Goal: Task Accomplishment & Management: Complete application form

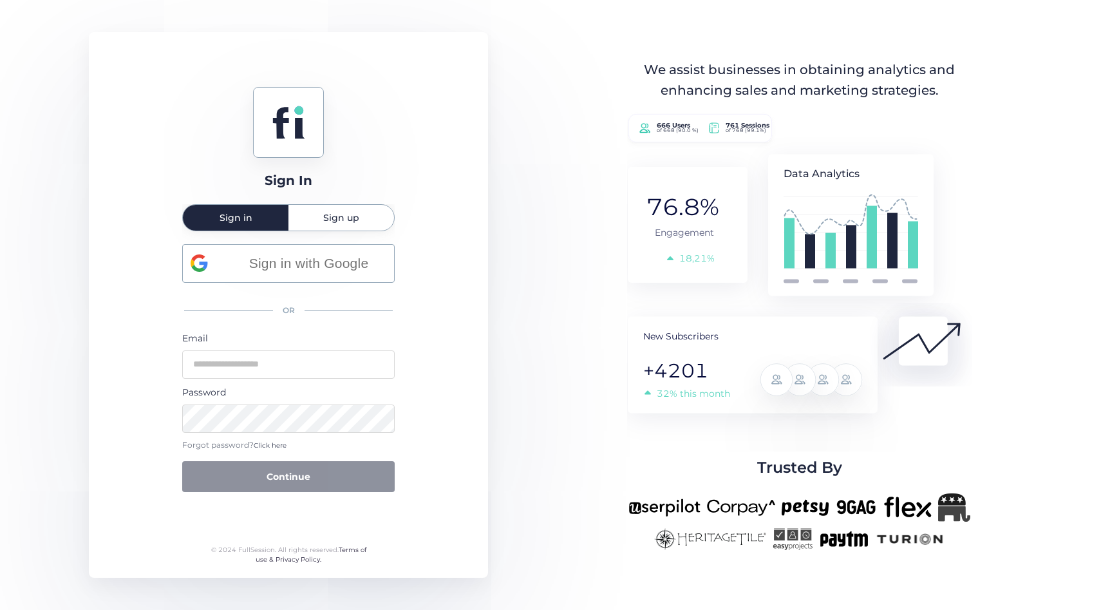
click at [287, 285] on div "Sign in with Google OR Email Password Forgot password? Click here Continue" at bounding box center [288, 368] width 212 height 249
click at [278, 276] on div "Sign in with Google" at bounding box center [289, 263] width 196 height 37
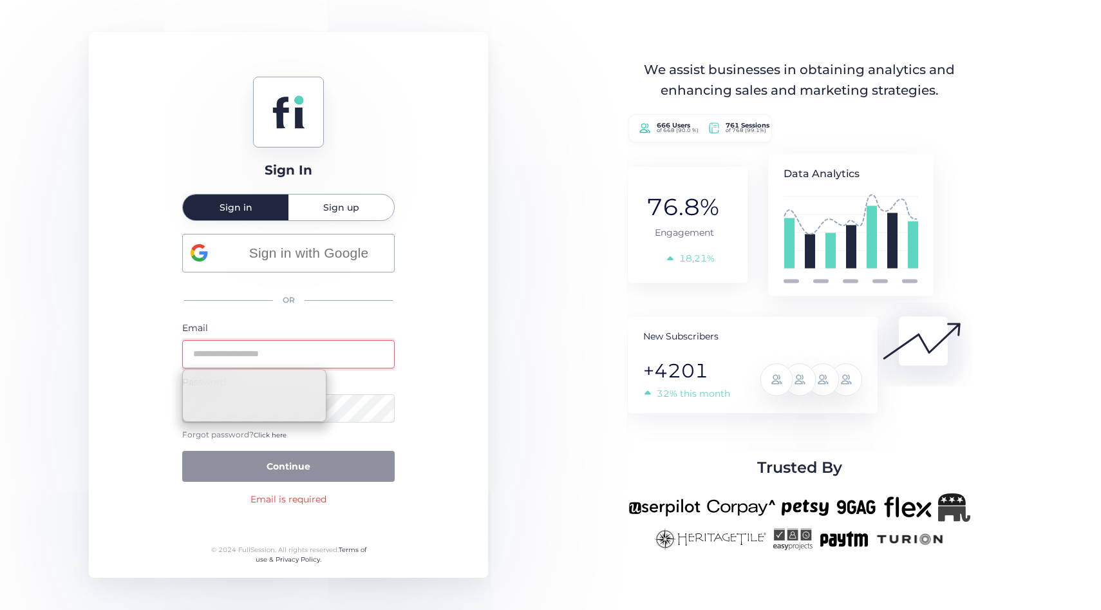
click at [193, 292] on div "OR" at bounding box center [288, 301] width 212 height 28
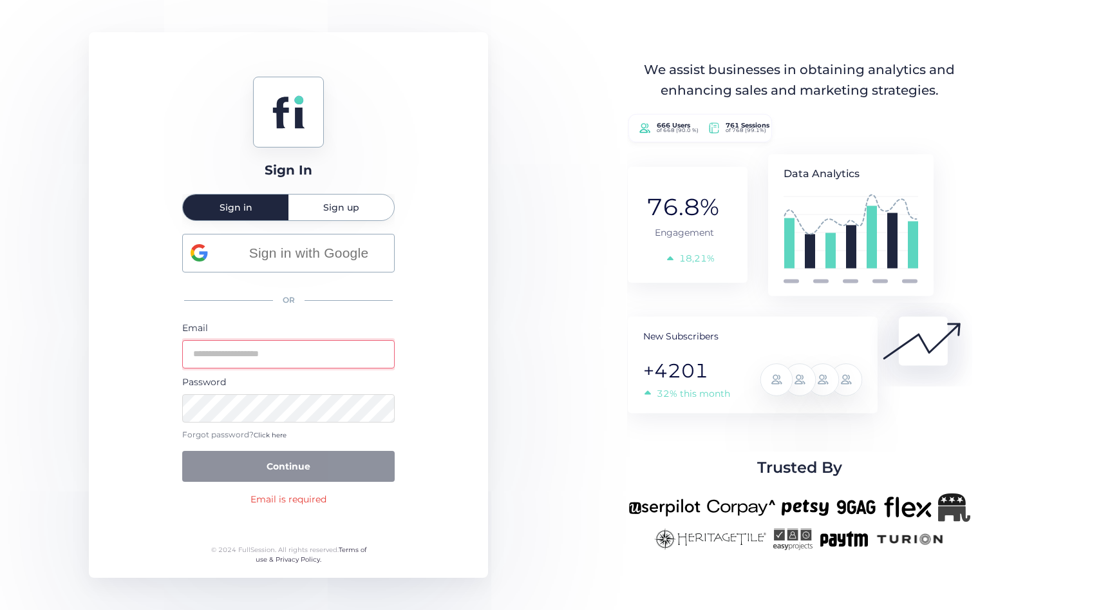
click at [335, 217] on span "Sign up" at bounding box center [341, 207] width 36 height 26
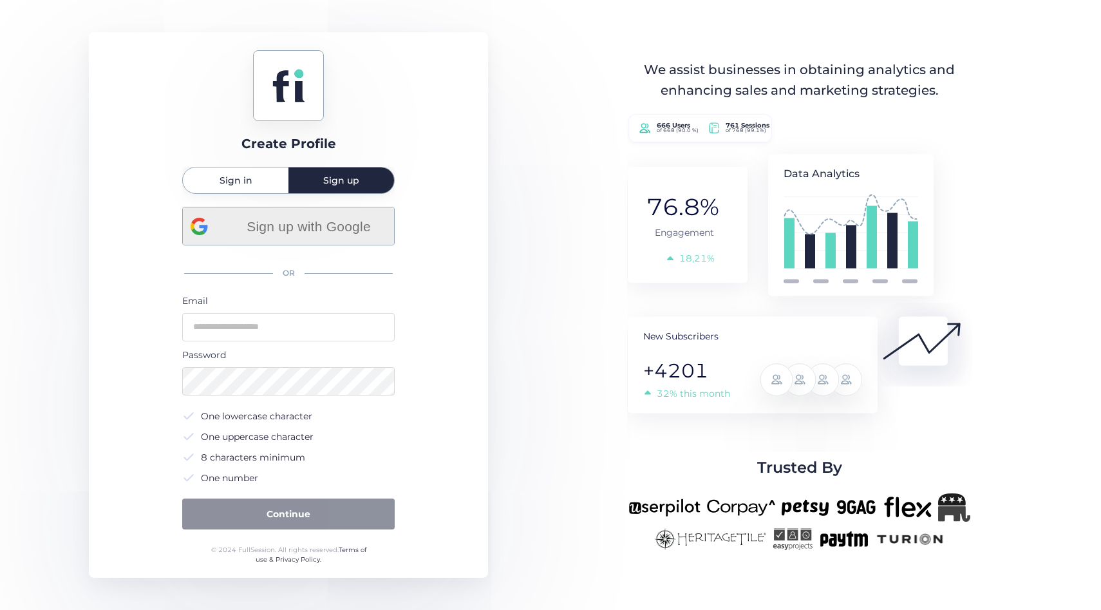
click at [322, 226] on span "Sign up with Google" at bounding box center [308, 226] width 155 height 21
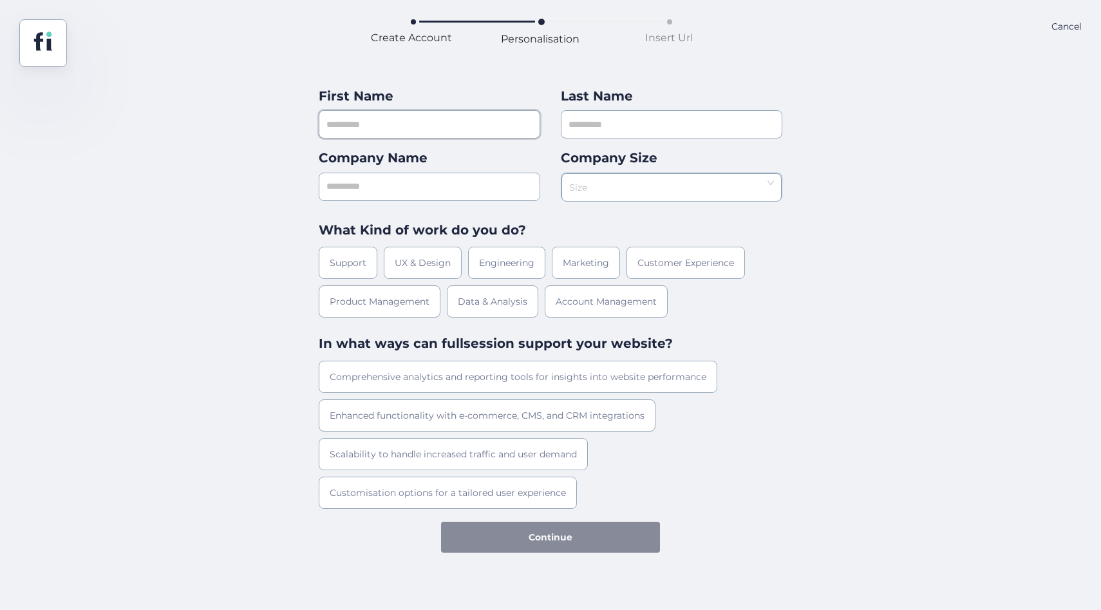
click at [451, 118] on input "text" at bounding box center [430, 124] width 222 height 28
type input "*******"
type input "*"
type input "********"
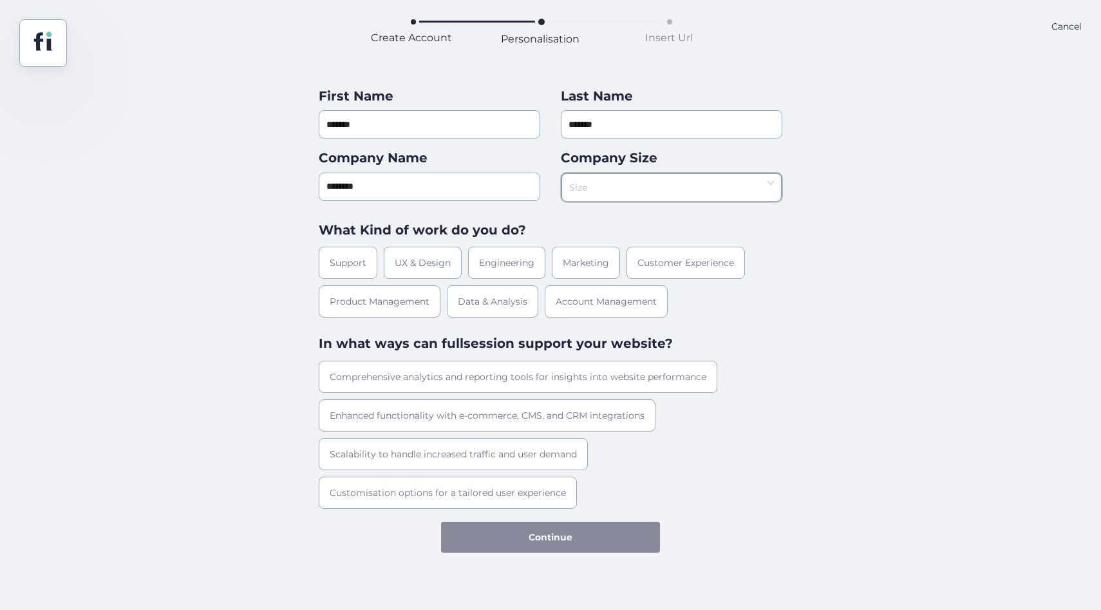
click at [652, 173] on nz-select-top-control "Size" at bounding box center [671, 187] width 220 height 28
click at [616, 229] on div "11-50" at bounding box center [671, 232] width 203 height 10
click at [589, 260] on div "Marketing" at bounding box center [586, 263] width 68 height 32
click at [701, 261] on div "Customer Experience" at bounding box center [686, 263] width 118 height 32
click at [509, 304] on div "Data & Analysis" at bounding box center [492, 301] width 91 height 32
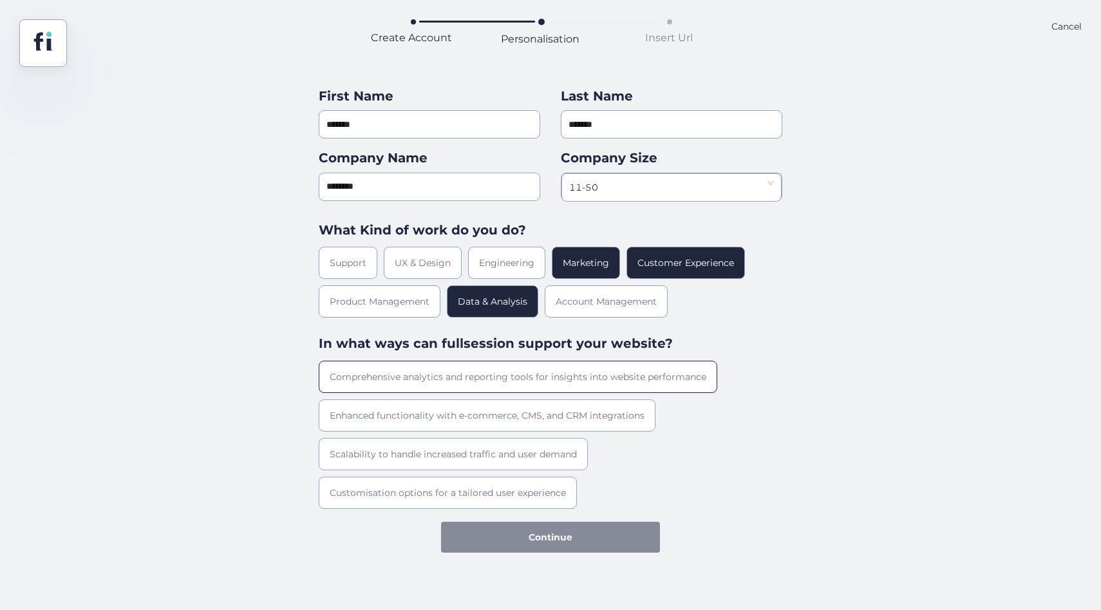
click at [499, 374] on div "Comprehensive analytics and reporting tools for insights into website performan…" at bounding box center [518, 377] width 399 height 32
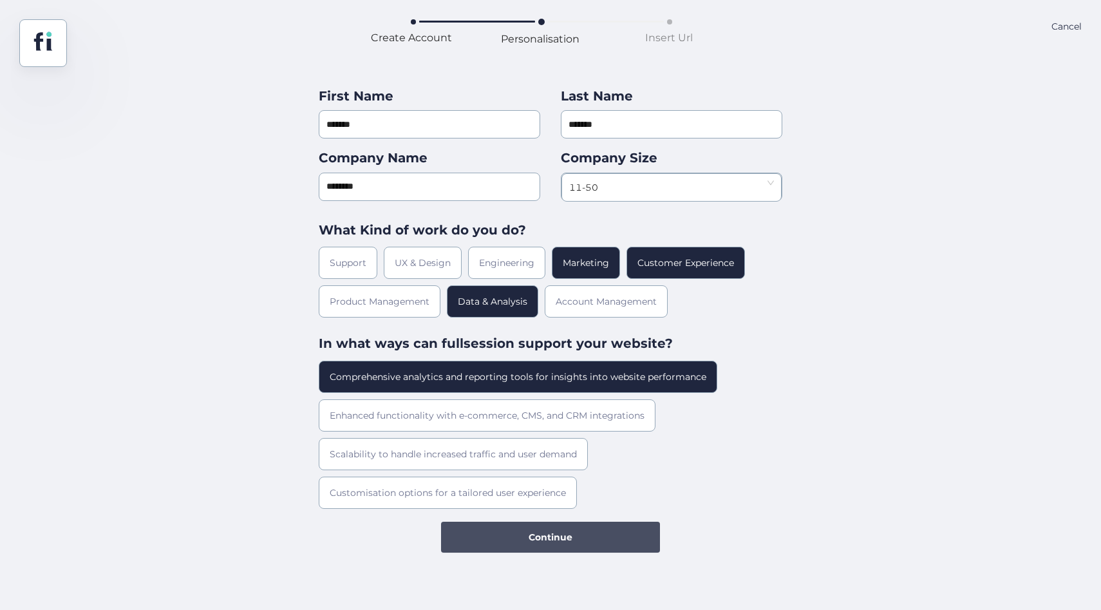
click at [560, 549] on button "Continue" at bounding box center [550, 537] width 219 height 31
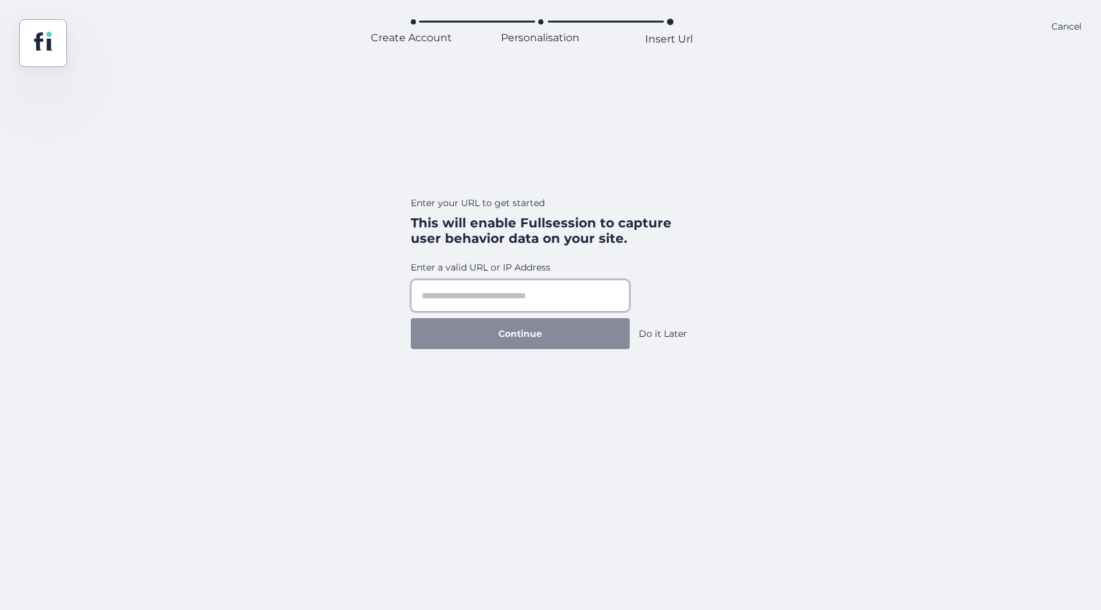
click at [563, 302] on input "text" at bounding box center [520, 295] width 219 height 32
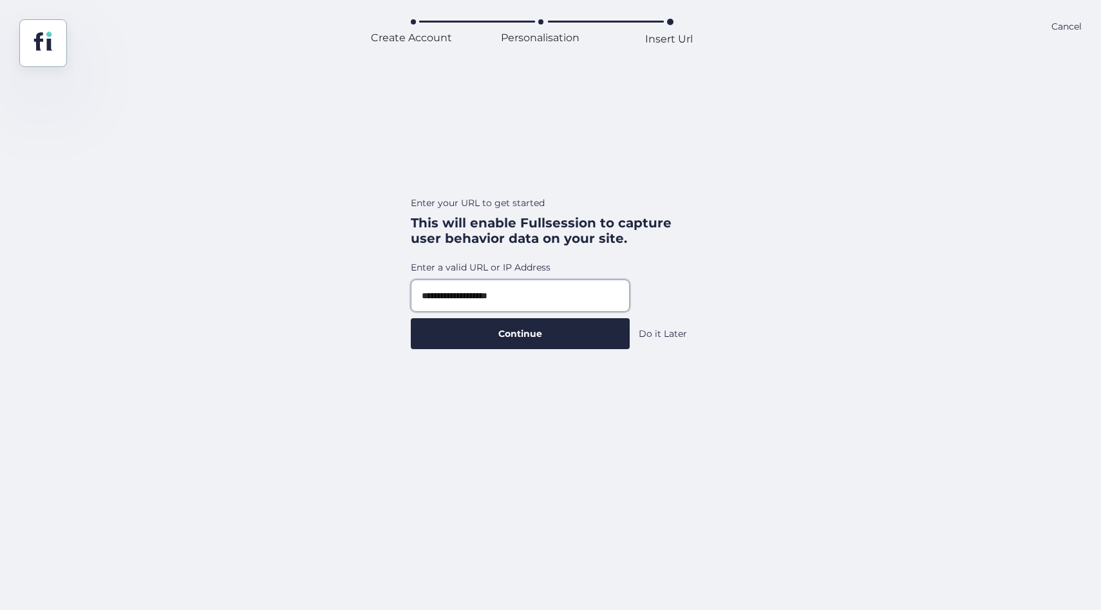
type input "**********"
click at [411, 318] on button "Continue" at bounding box center [520, 333] width 219 height 31
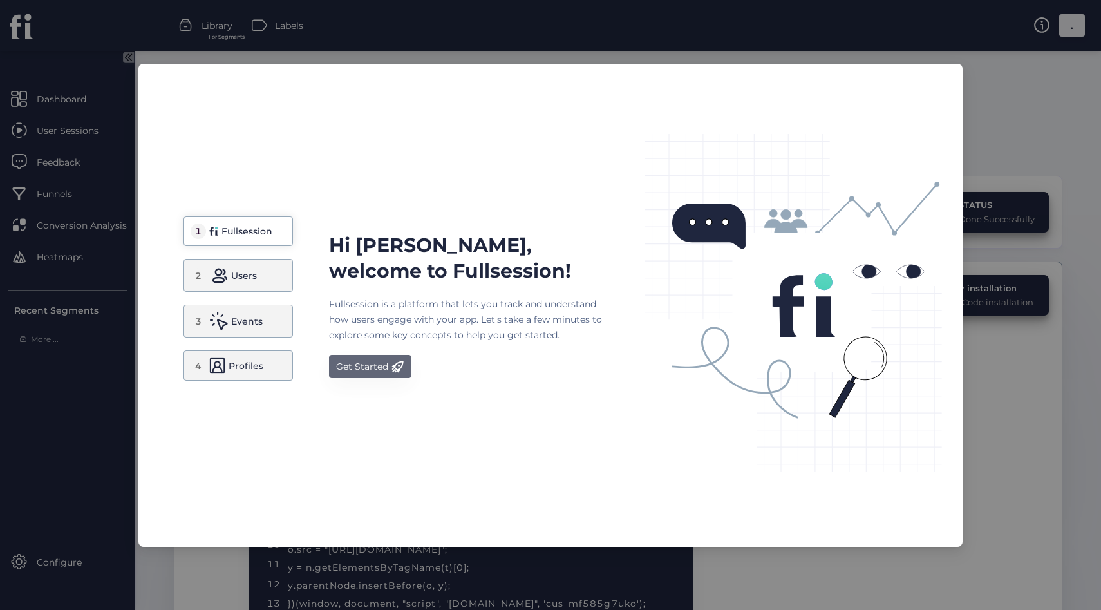
click at [377, 363] on div "Get Started" at bounding box center [362, 366] width 52 height 15
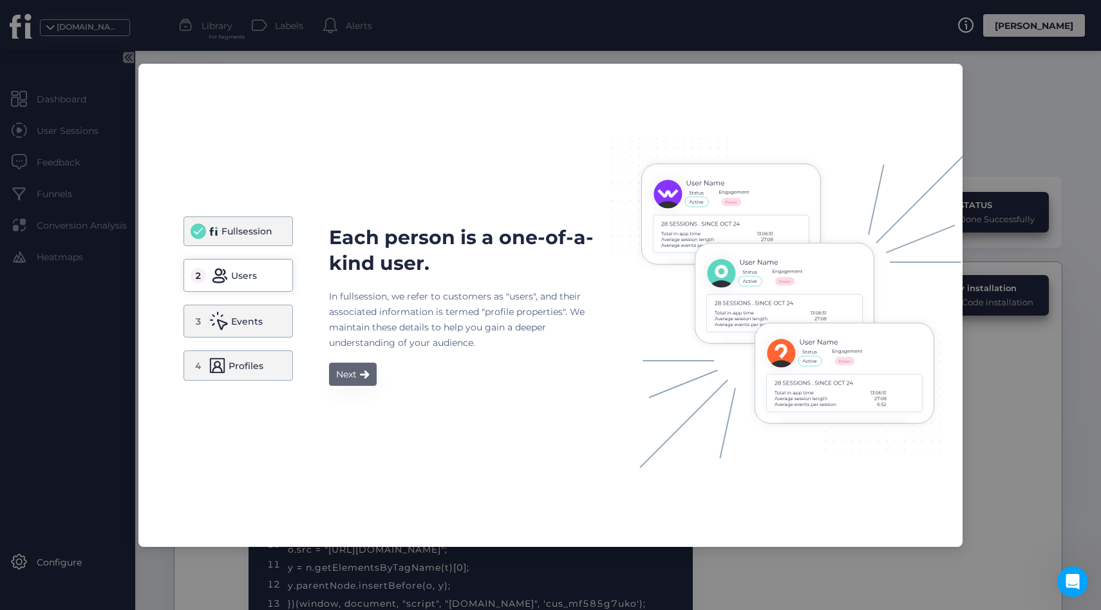
click at [350, 384] on button "Next" at bounding box center [353, 374] width 48 height 23
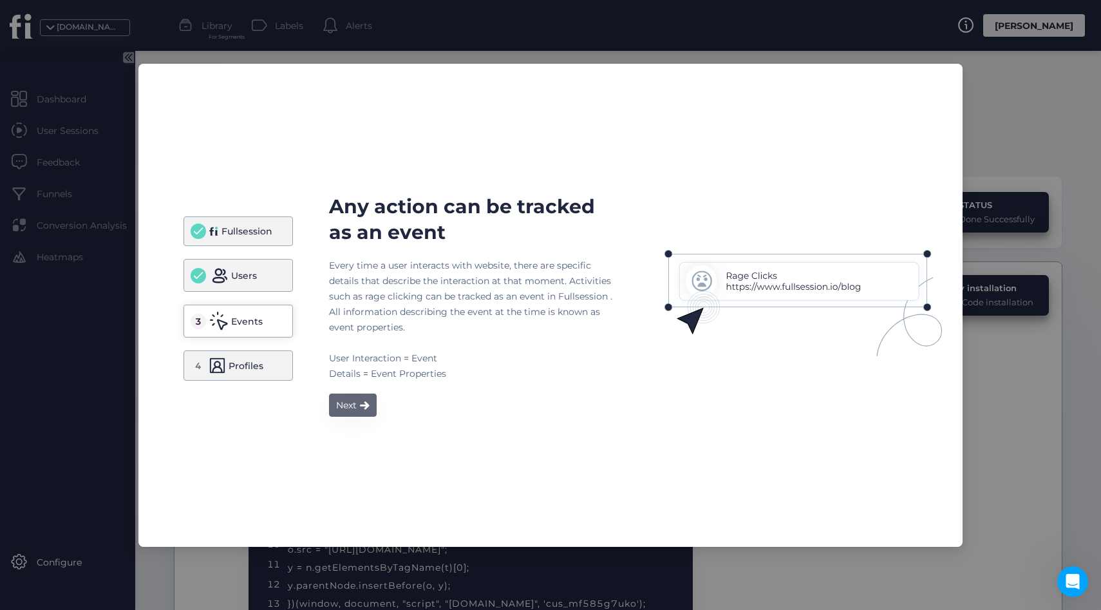
click at [361, 401] on span at bounding box center [365, 405] width 10 height 9
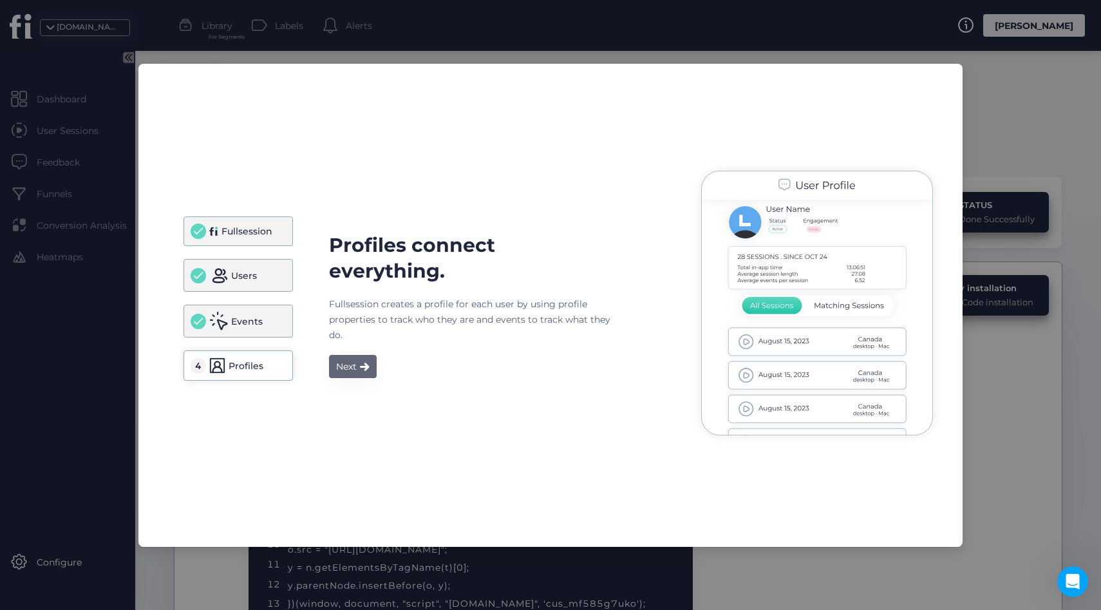
click at [352, 357] on button "Next" at bounding box center [353, 366] width 48 height 23
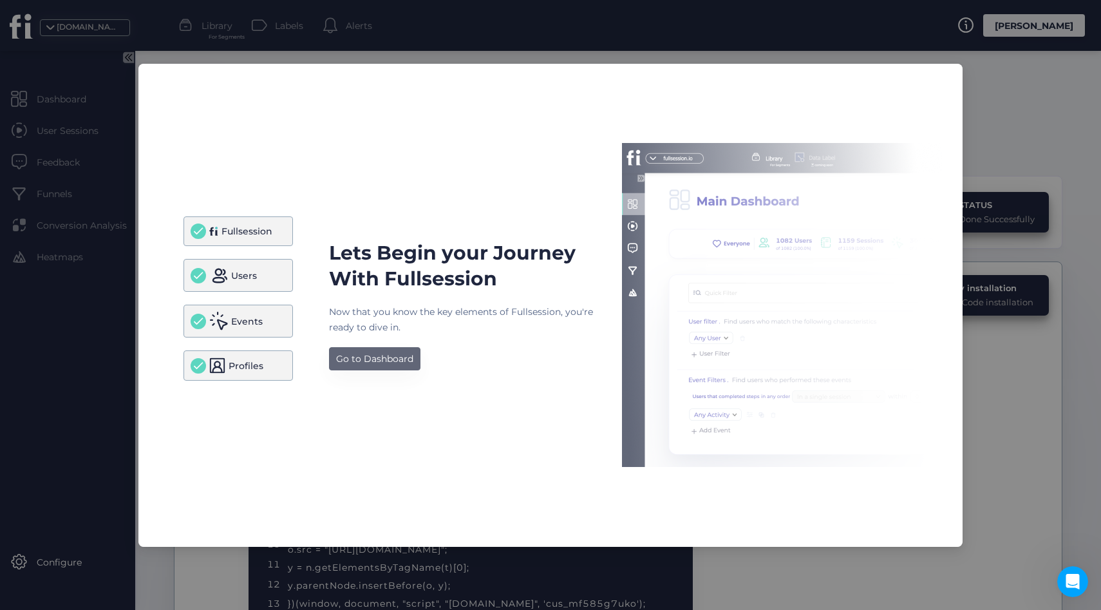
click at [364, 367] on button "Go to Dashboard" at bounding box center [374, 358] width 91 height 23
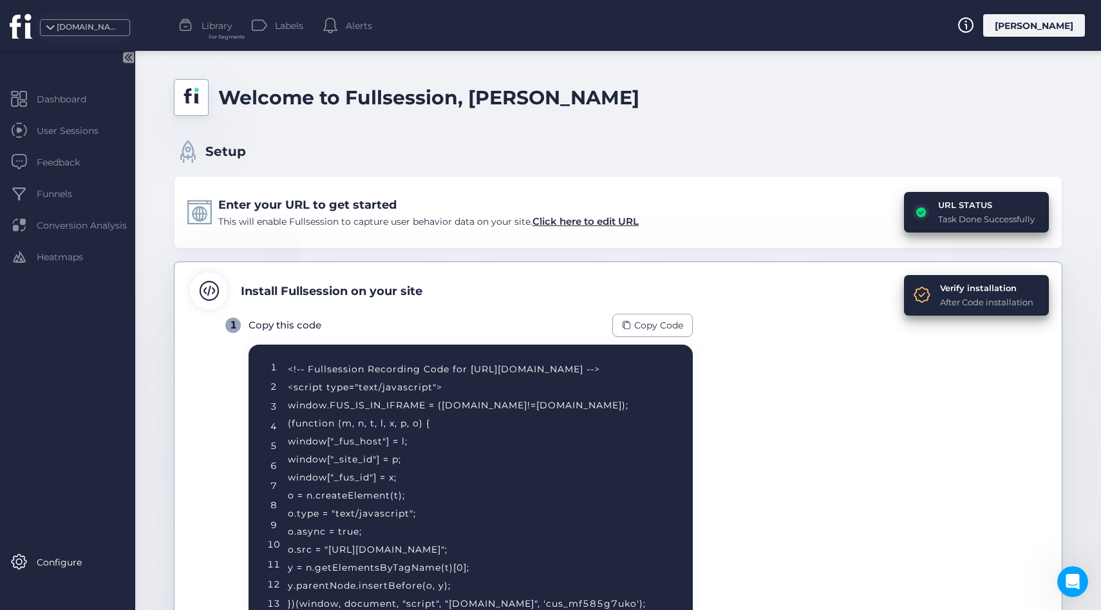
click at [969, 209] on div "URL STATUS" at bounding box center [986, 204] width 97 height 13
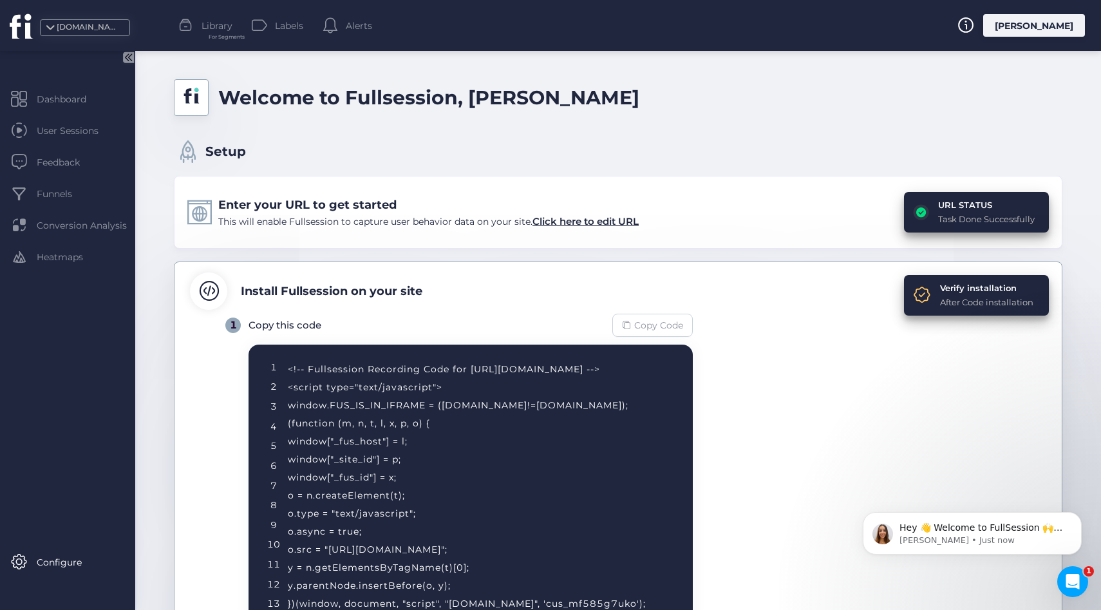
click at [665, 324] on span "Copy Code" at bounding box center [658, 325] width 49 height 14
click at [955, 289] on div "Verify installation" at bounding box center [986, 287] width 93 height 13
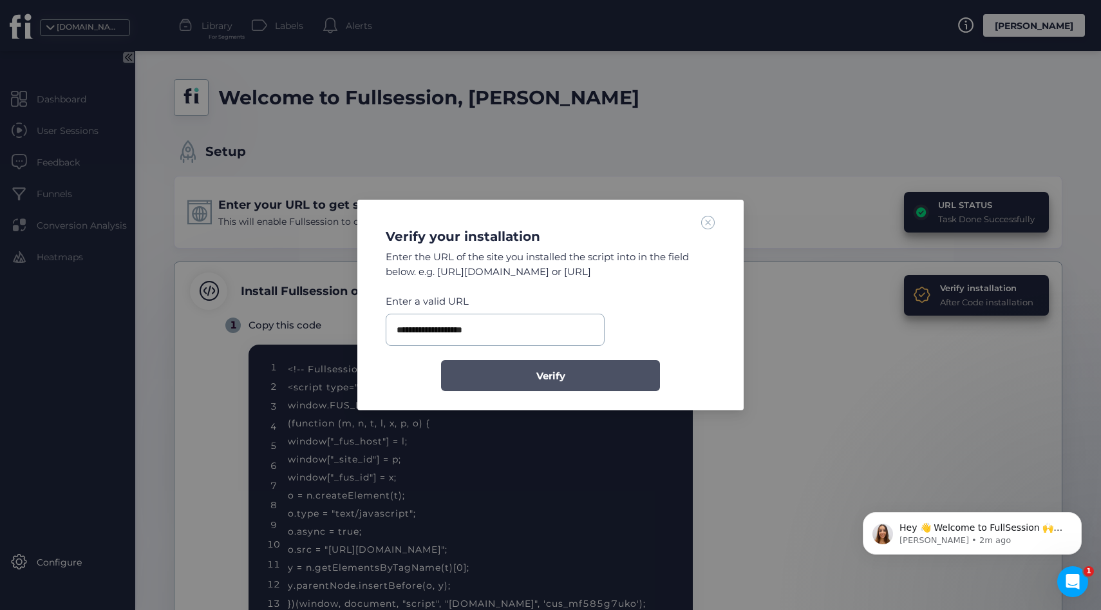
click at [544, 375] on span "Verify" at bounding box center [550, 375] width 29 height 15
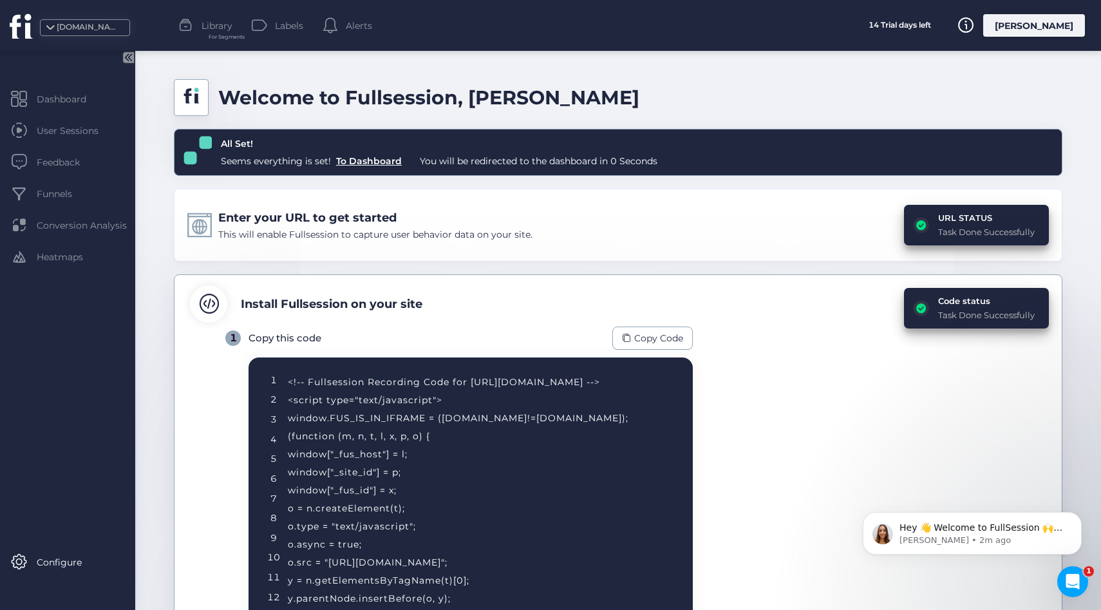
scroll to position [278, 0]
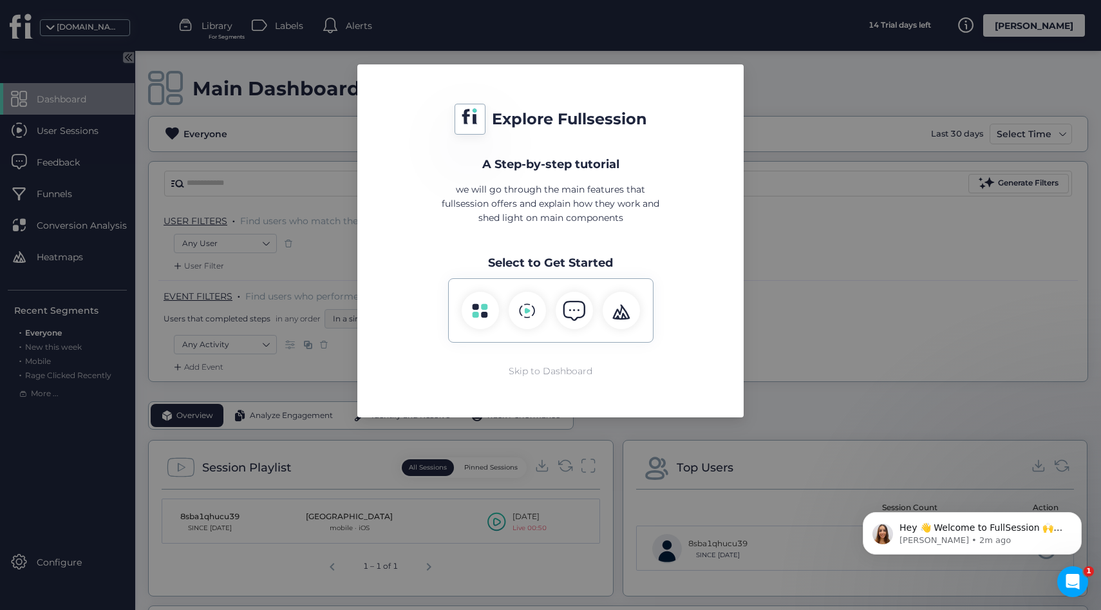
click at [559, 375] on div "Skip to Dashboard" at bounding box center [551, 371] width 84 height 14
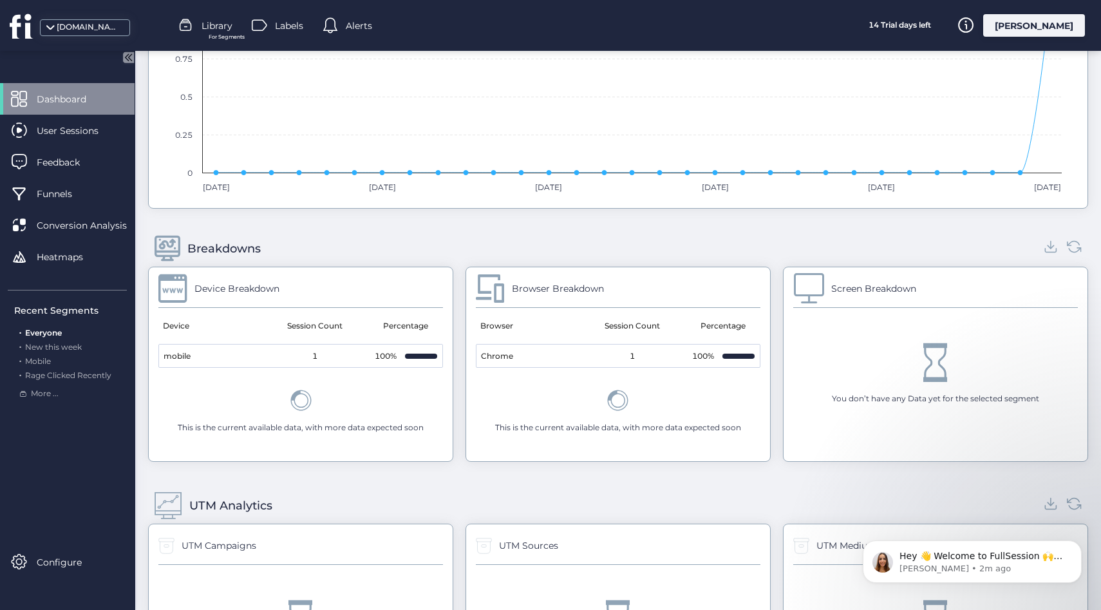
scroll to position [1077, 0]
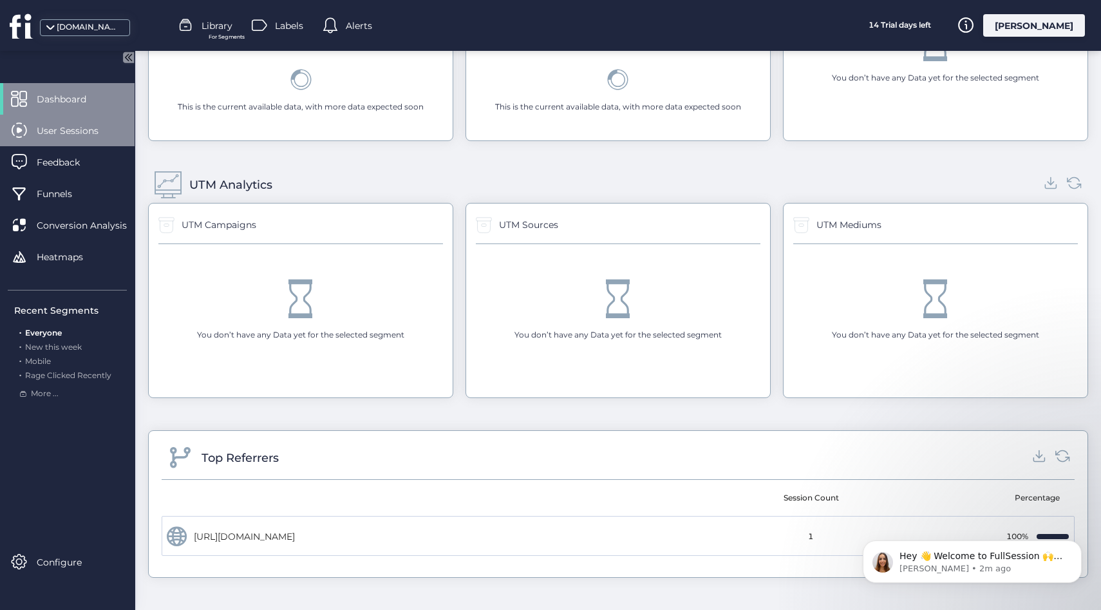
click at [78, 141] on div "User Sessions" at bounding box center [67, 131] width 135 height 32
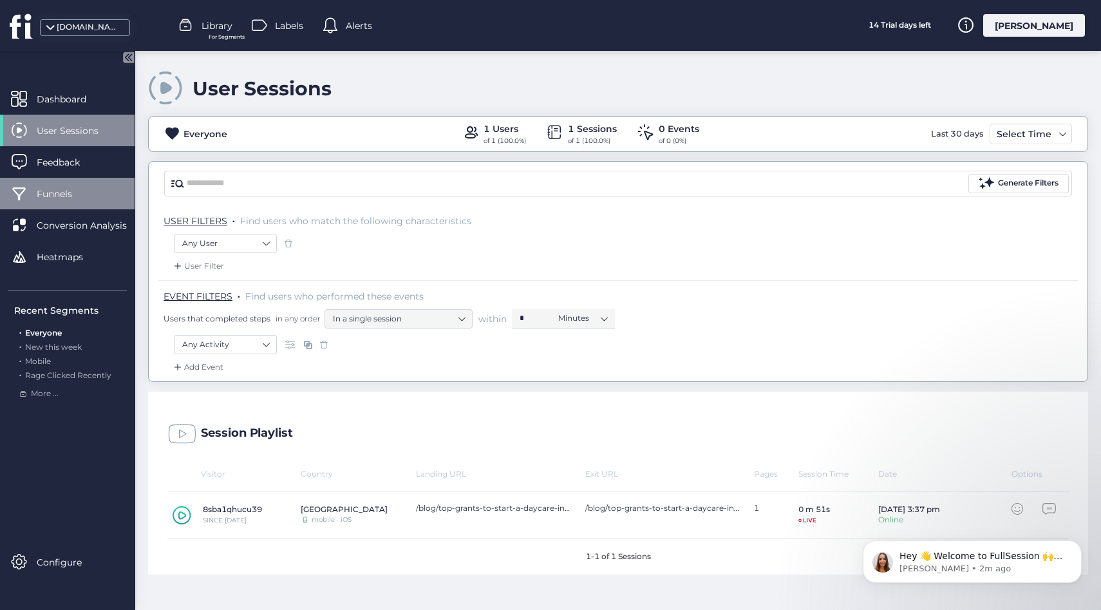
click at [91, 208] on div "Funnels" at bounding box center [67, 194] width 135 height 32
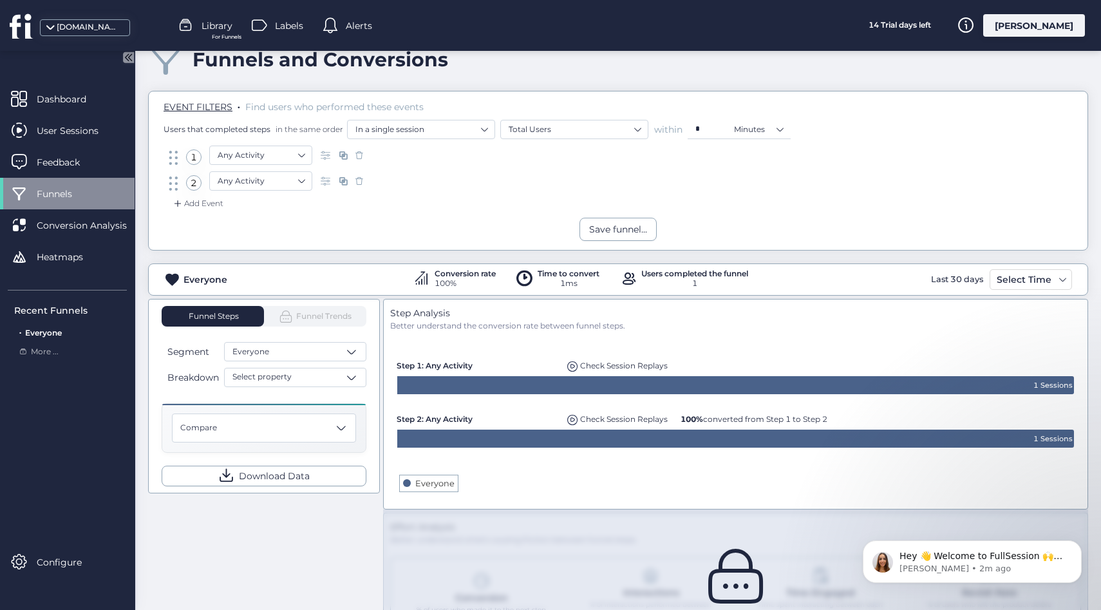
scroll to position [30, 0]
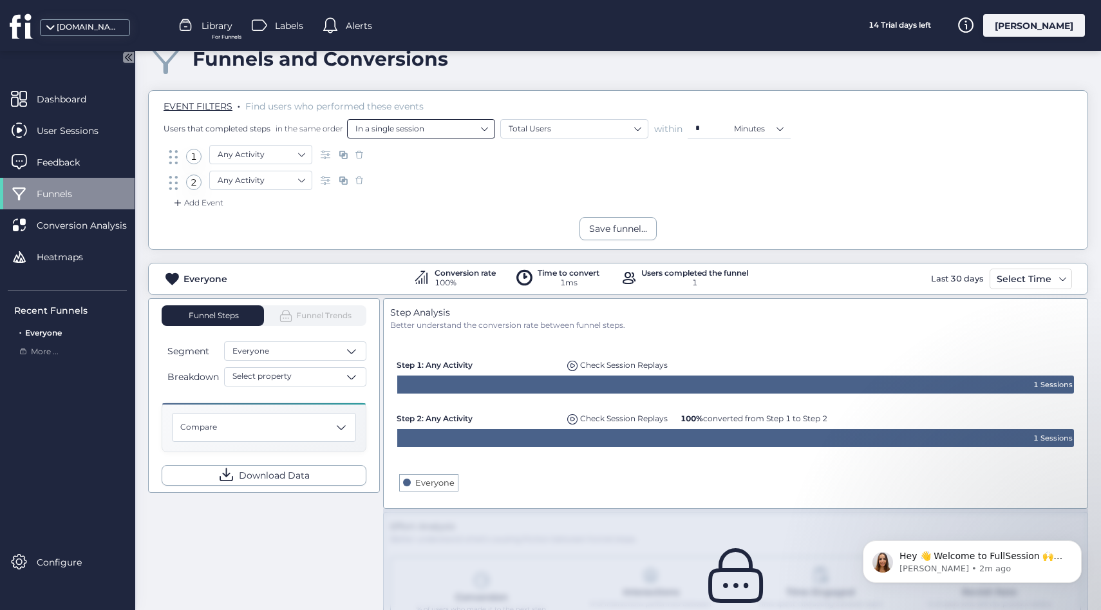
click at [406, 132] on nz-select-item "In a single session" at bounding box center [420, 128] width 131 height 19
click at [360, 238] on div "Save funnel..." at bounding box center [618, 228] width 939 height 23
click at [250, 352] on span "Everyone" at bounding box center [250, 351] width 37 height 12
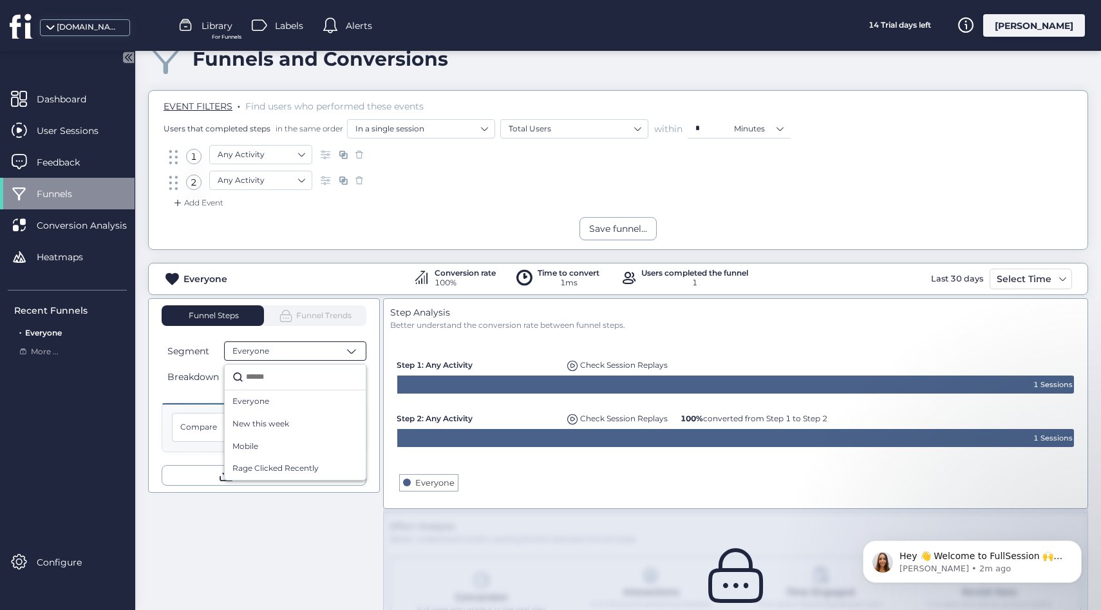
click at [290, 218] on div "Save funnel..." at bounding box center [618, 228] width 939 height 23
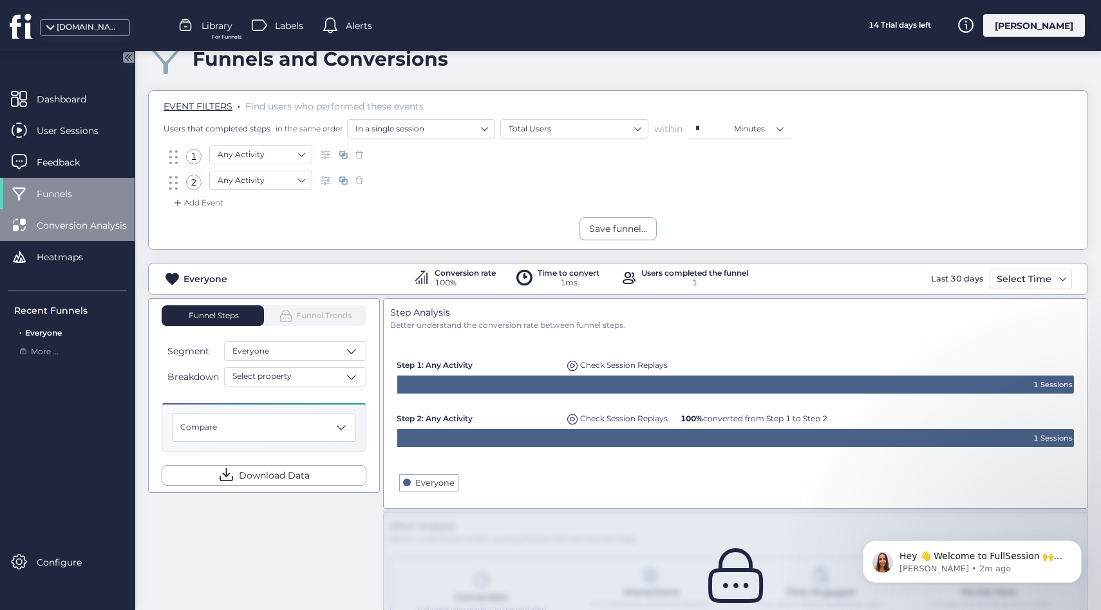
click at [76, 214] on div "Conversion Analysis" at bounding box center [67, 225] width 135 height 32
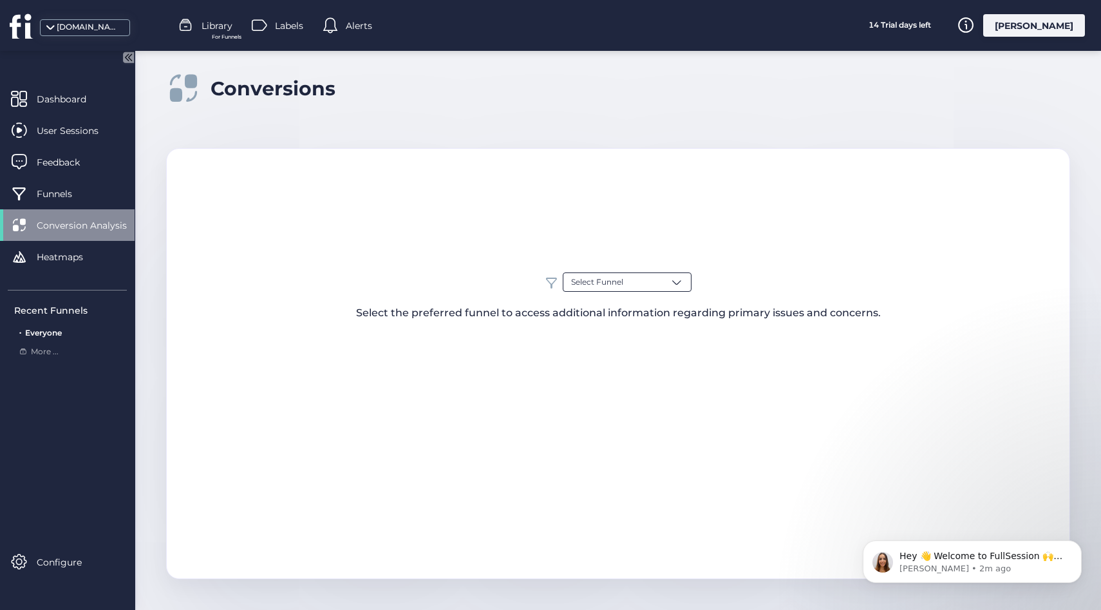
click at [563, 286] on div "Select Funnel" at bounding box center [627, 281] width 129 height 19
click at [614, 336] on div "Everyone" at bounding box center [627, 332] width 112 height 12
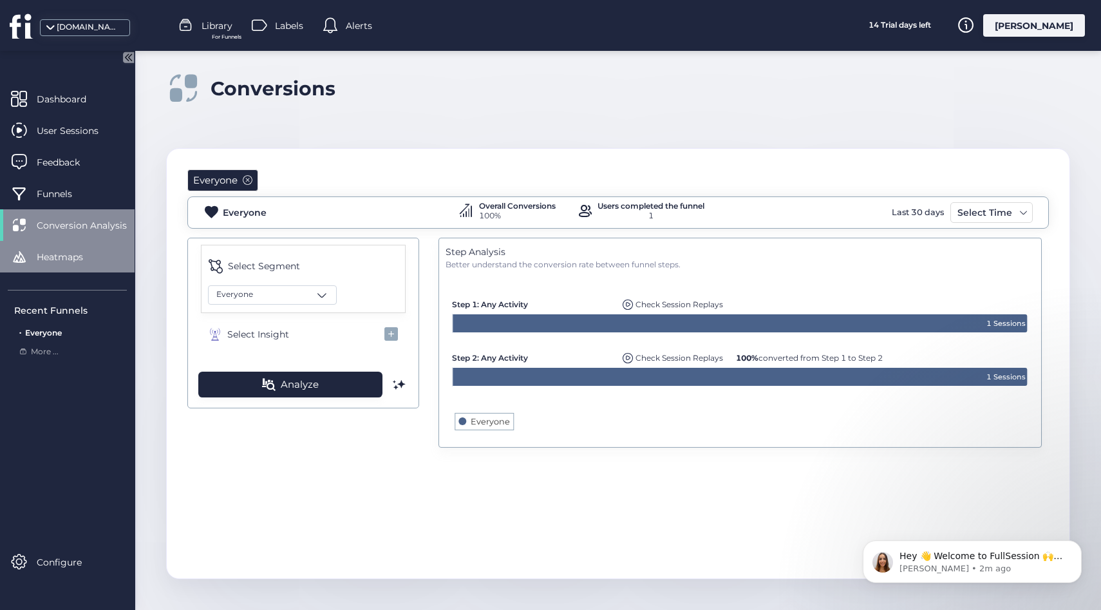
click at [48, 261] on span "Heatmaps" at bounding box center [70, 257] width 66 height 14
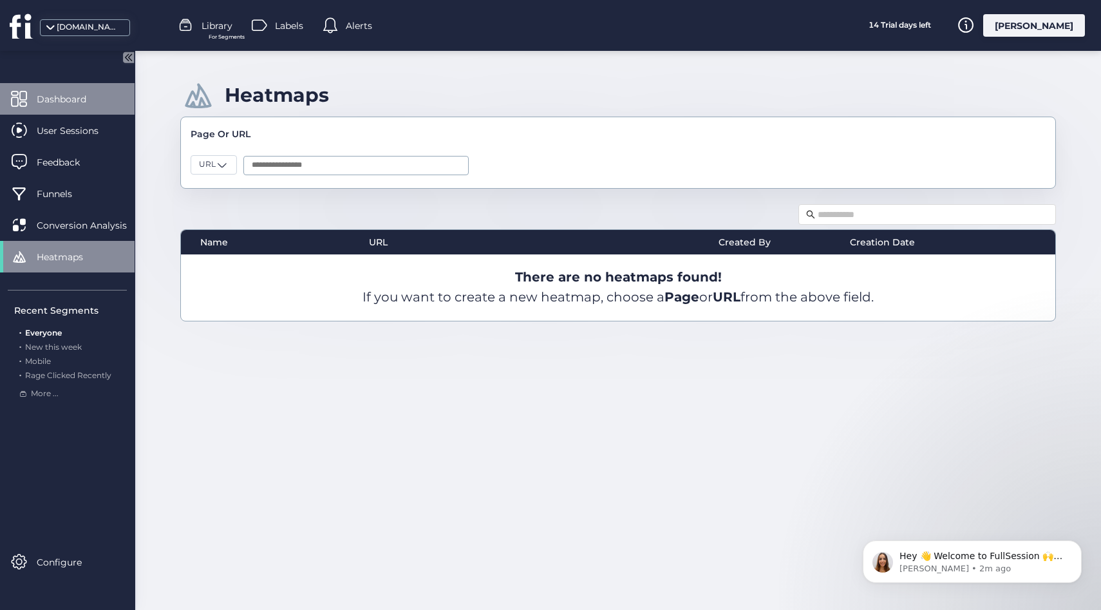
click at [83, 111] on div "Dashboard" at bounding box center [67, 99] width 135 height 32
